Goal: Task Accomplishment & Management: Manage account settings

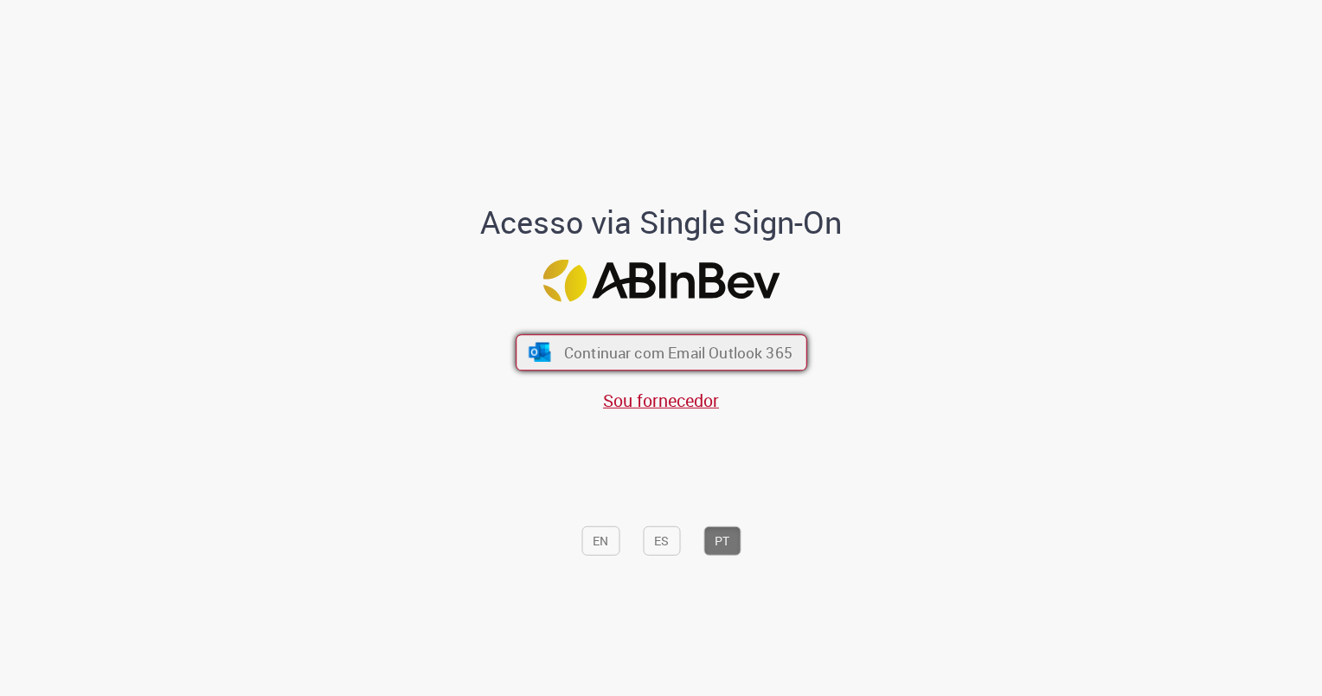
click at [677, 346] on span "Continuar com Email Outlook 365" at bounding box center [677, 352] width 228 height 20
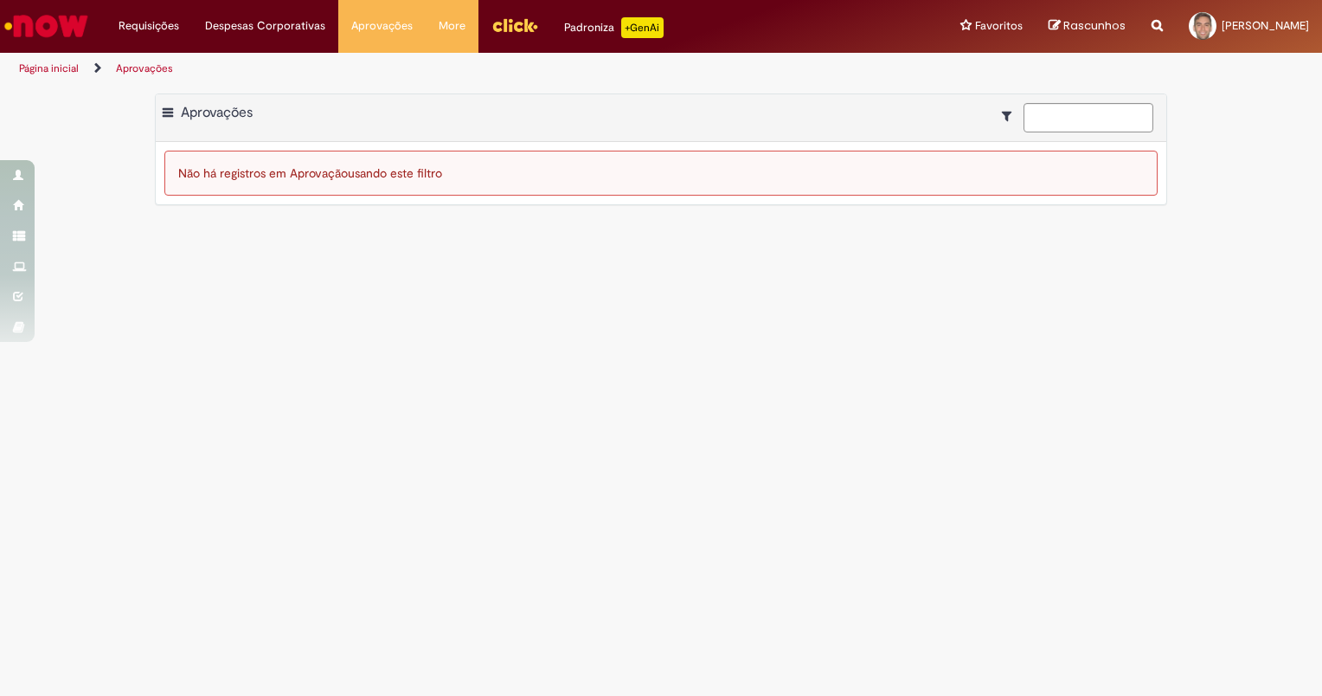
click at [168, 59] on li "Aprovações" at bounding box center [144, 69] width 69 height 32
click at [161, 68] on link "Aprovações" at bounding box center [144, 68] width 57 height 14
